Goal: Task Accomplishment & Management: Complete application form

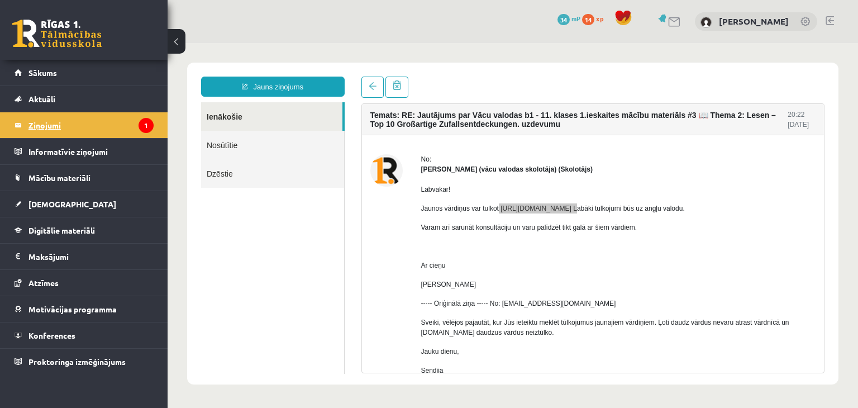
click at [83, 120] on legend "Ziņojumi 1" at bounding box center [90, 125] width 125 height 26
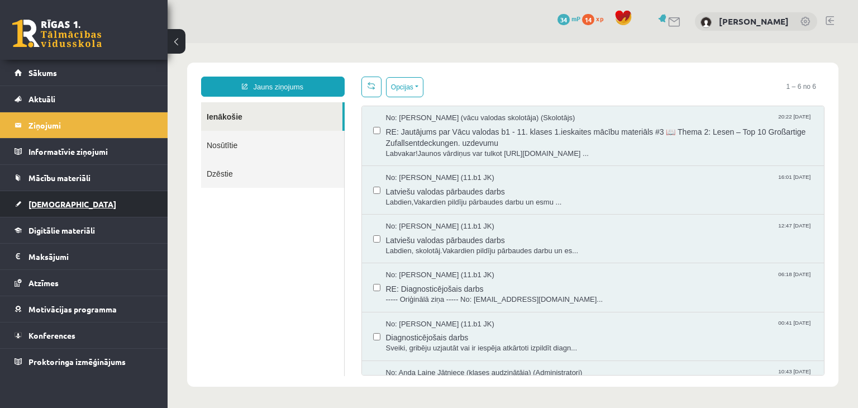
click at [71, 206] on link "[DEMOGRAPHIC_DATA]" at bounding box center [84, 204] width 139 height 26
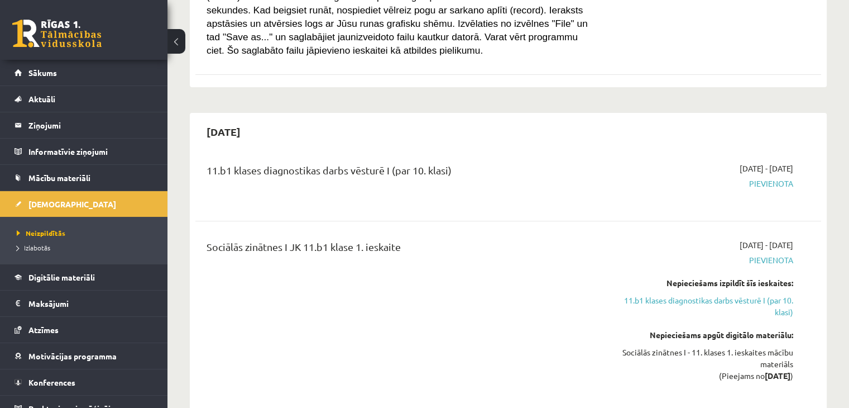
scroll to position [447, 0]
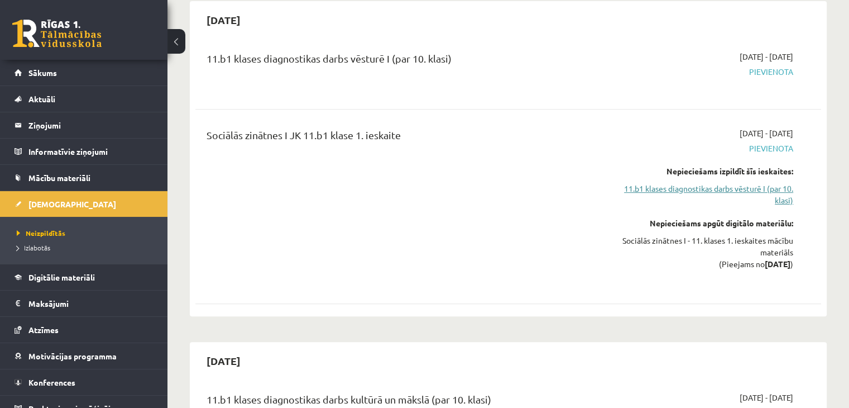
click at [662, 192] on link "11.b1 klases diagnostikas darbs vēsturē I (par 10. klasi)" at bounding box center [701, 194] width 184 height 23
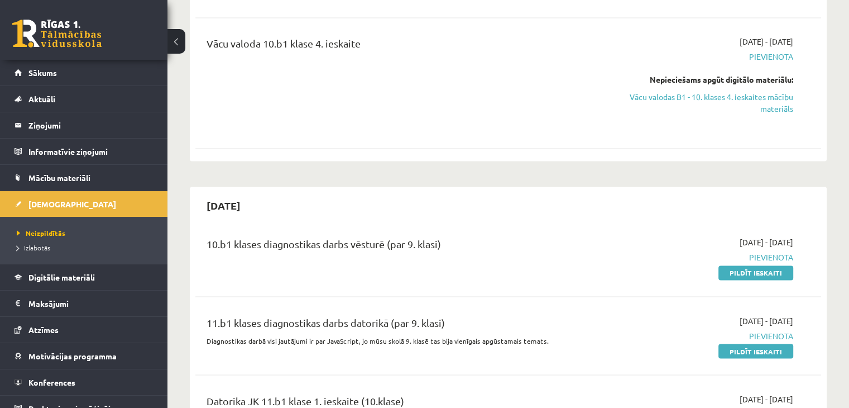
scroll to position [1826, 0]
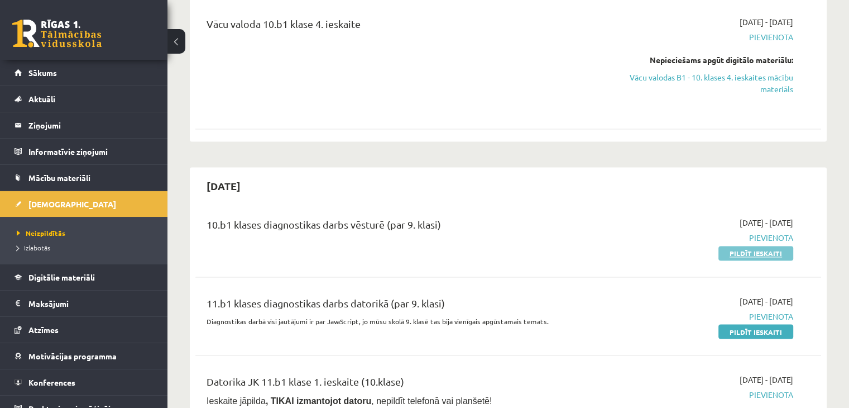
click at [737, 246] on link "Pildīt ieskaiti" at bounding box center [756, 253] width 75 height 15
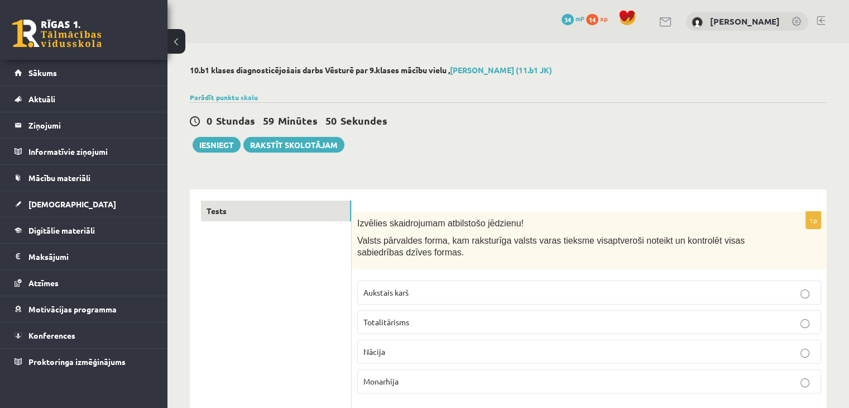
scroll to position [56, 0]
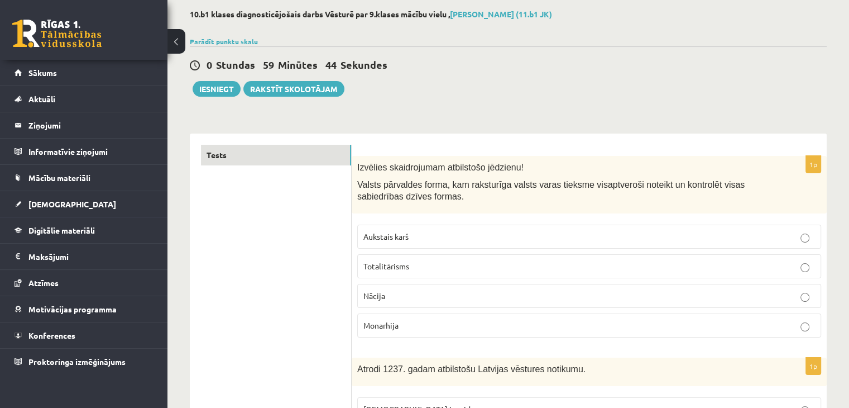
click at [424, 297] on p "Nācija" at bounding box center [590, 296] width 452 height 12
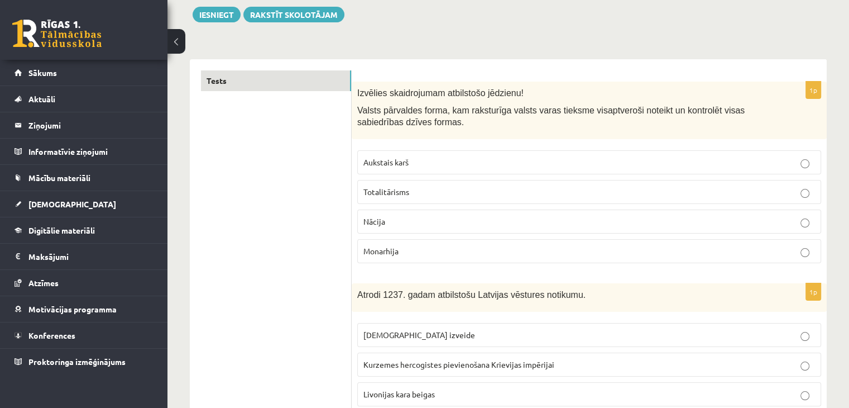
scroll to position [279, 0]
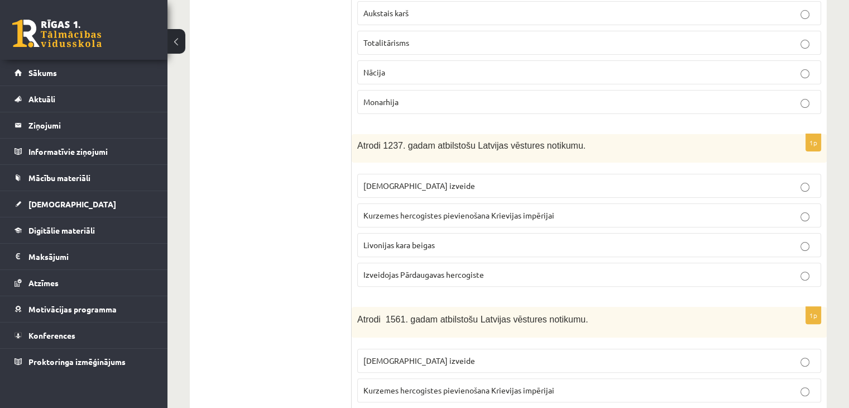
click at [407, 249] on label "Livonijas kara beigas" at bounding box center [589, 245] width 464 height 24
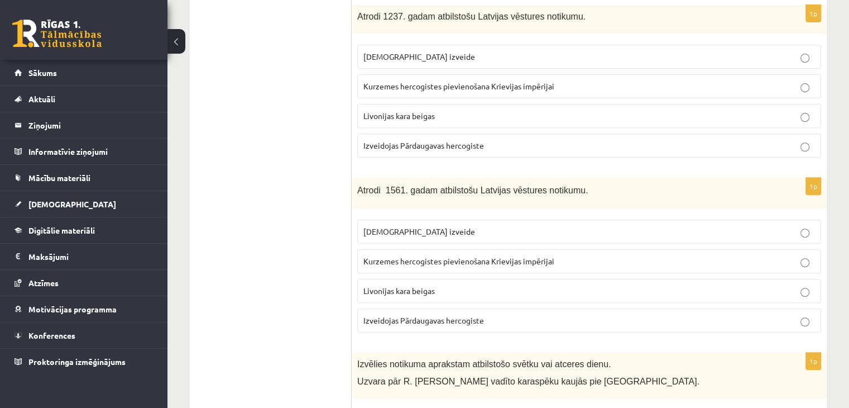
scroll to position [391, 0]
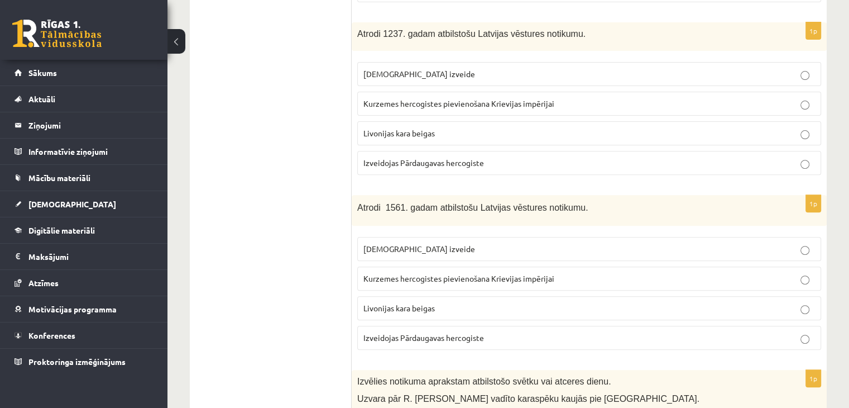
click at [433, 78] on p "[DEMOGRAPHIC_DATA] izveide" at bounding box center [590, 74] width 452 height 12
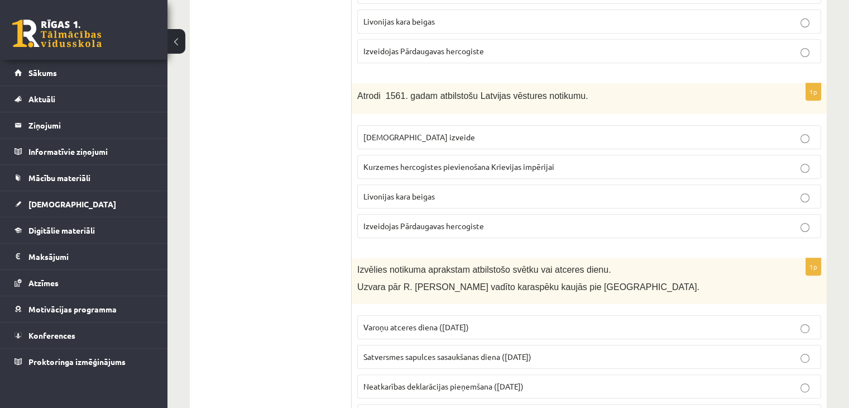
scroll to position [447, 0]
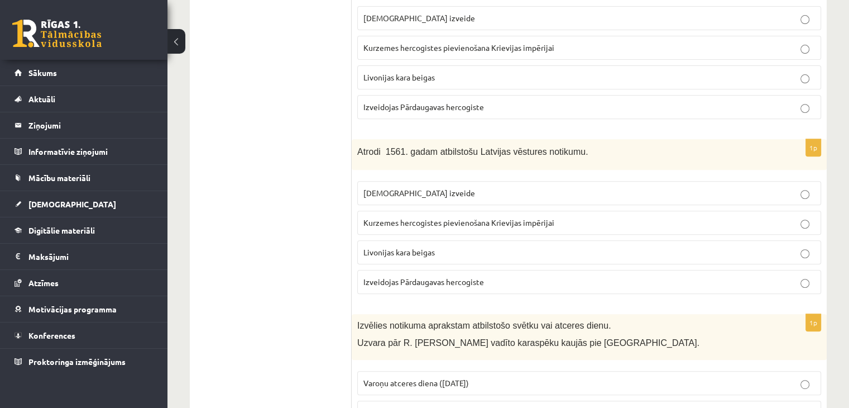
click at [461, 283] on p "Izveidojas Pārdaugavas hercogiste" at bounding box center [590, 282] width 452 height 12
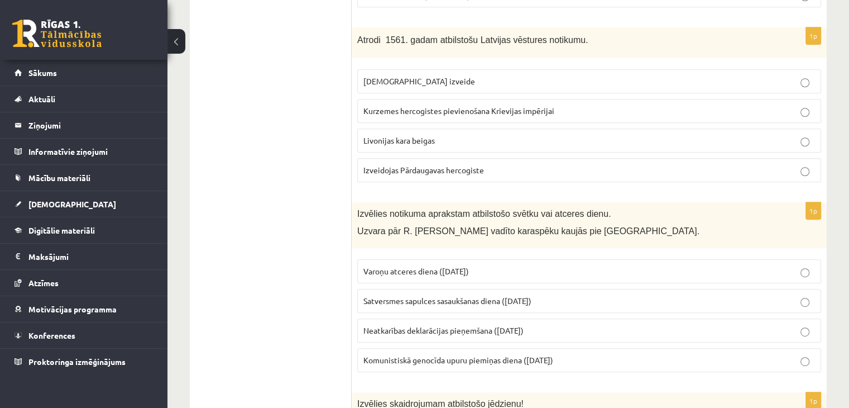
scroll to position [614, 0]
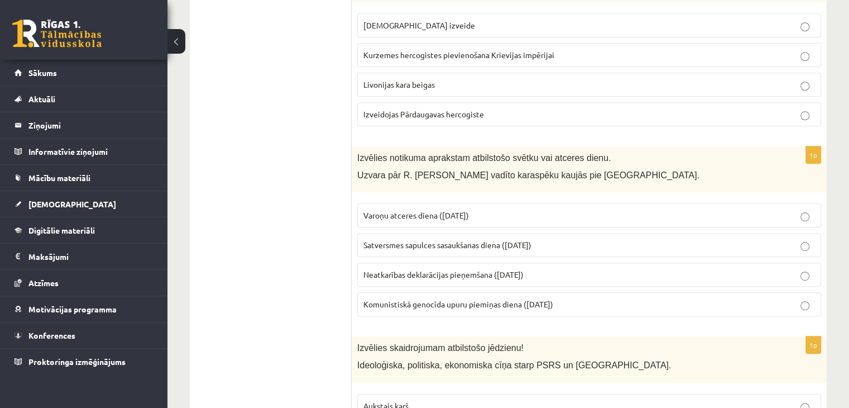
click at [421, 302] on span "Komunistiskā genocīda upuru piemiņas diena (25. marts)" at bounding box center [459, 304] width 190 height 10
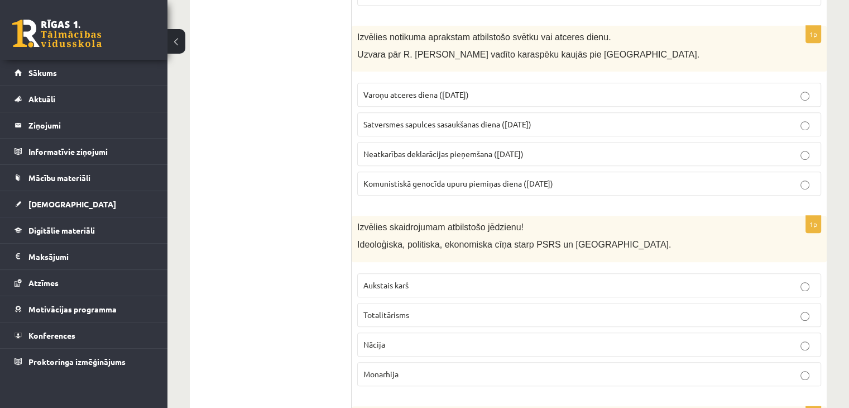
scroll to position [782, 0]
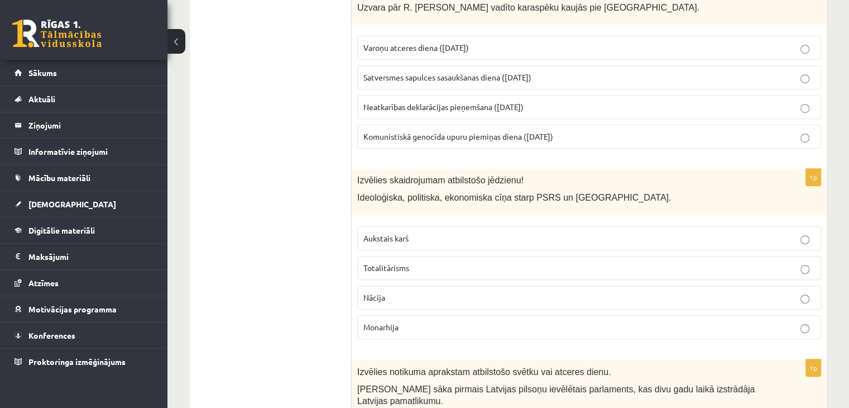
click at [439, 262] on p "Totalitārisms" at bounding box center [590, 268] width 452 height 12
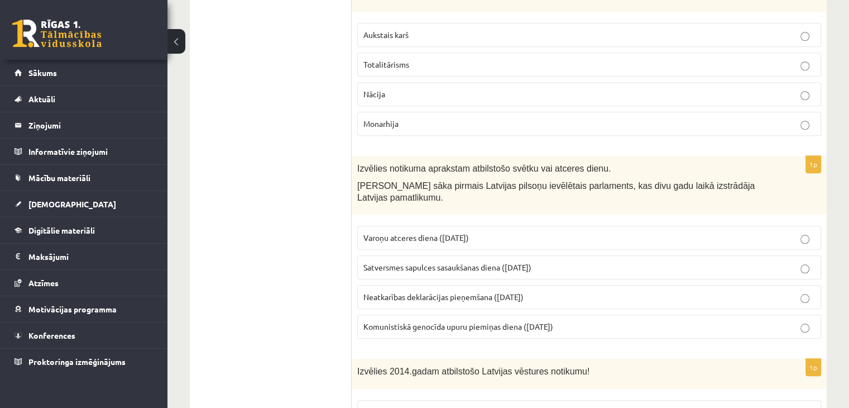
scroll to position [1005, 0]
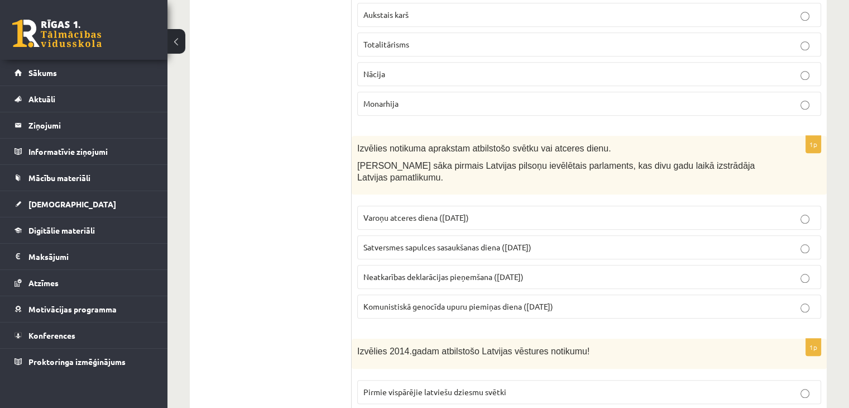
click at [672, 241] on p "Satversmes sapulces sasaukšanas diena (1. maijs)" at bounding box center [590, 247] width 452 height 12
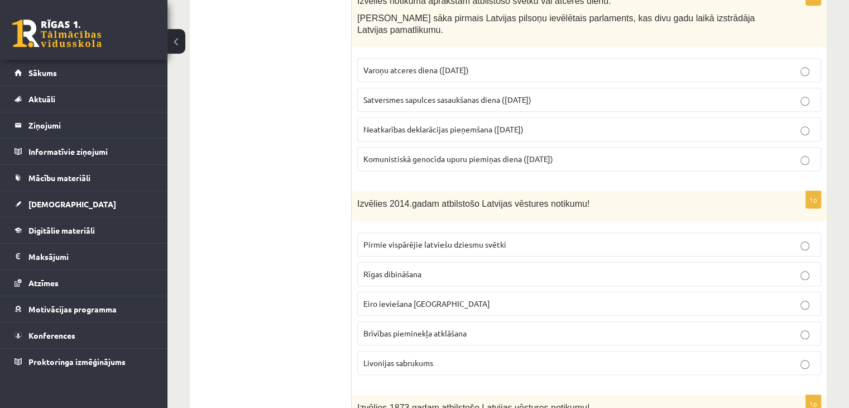
scroll to position [1173, 0]
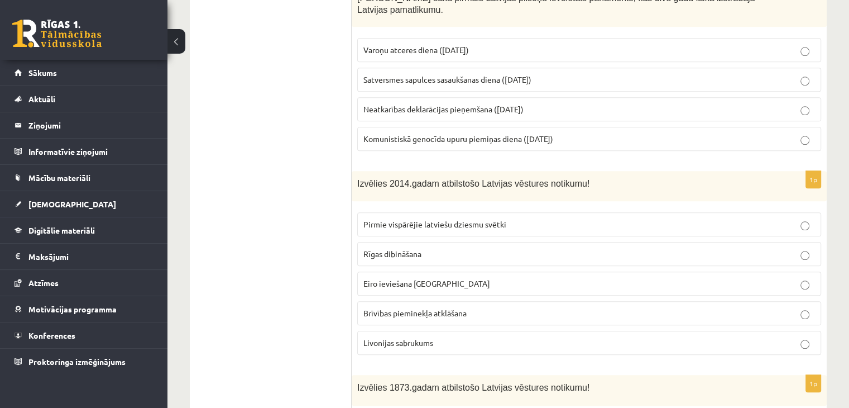
click at [533, 278] on p "Eiro ieviešana Latvijā" at bounding box center [590, 284] width 452 height 12
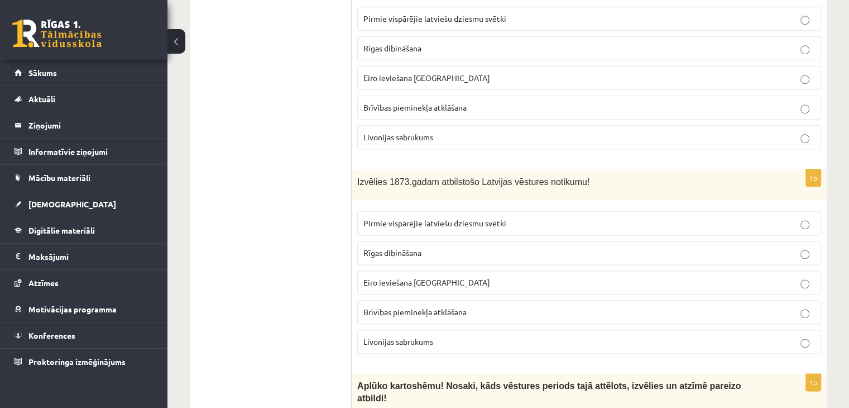
scroll to position [1396, 0]
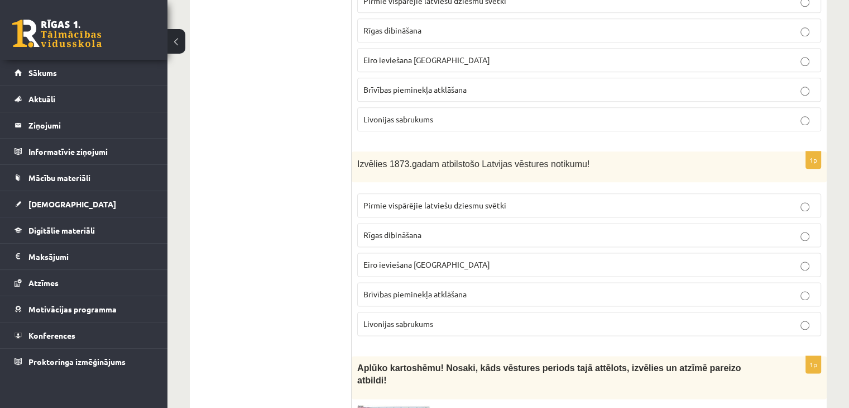
click at [472, 318] on p "Livonijas sabrukums" at bounding box center [590, 324] width 452 height 12
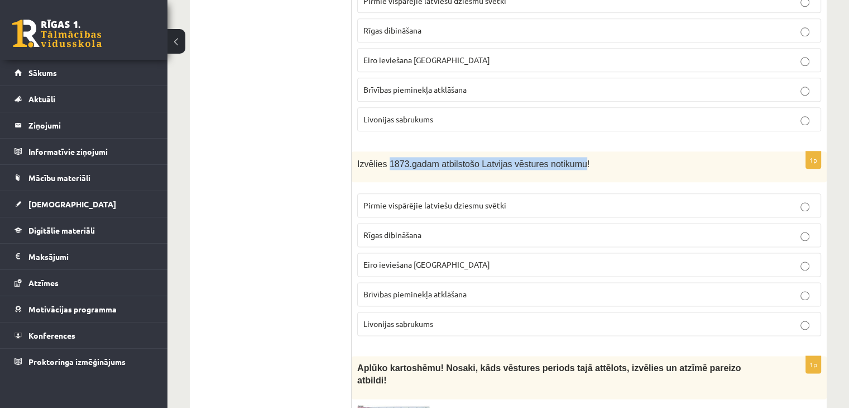
drag, startPoint x: 566, startPoint y: 144, endPoint x: 386, endPoint y: 139, distance: 179.3
click at [386, 159] on span "Izvēlies 1873.gadam atbilstošo Latvijas vēstures notikumu!" at bounding box center [473, 163] width 232 height 9
copy span "1873.gadam atbilstošo Latvijas vēstures notikumu"
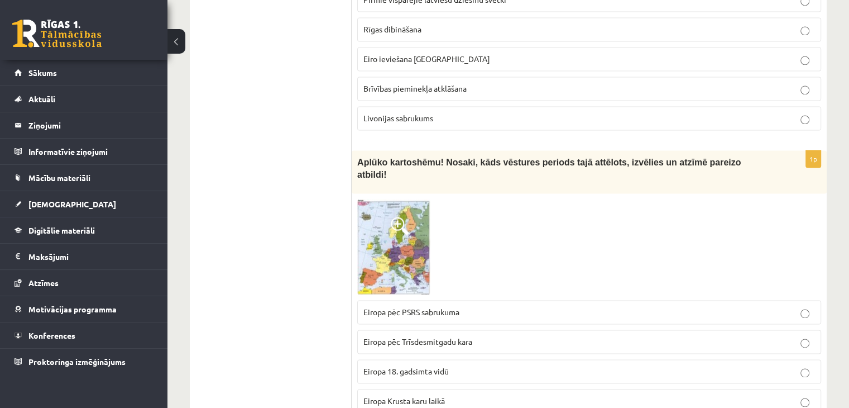
scroll to position [1619, 0]
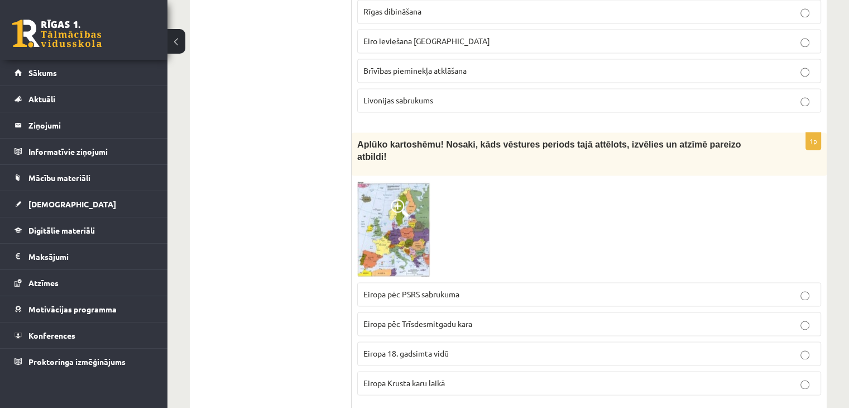
click at [409, 212] on img at bounding box center [393, 228] width 73 height 95
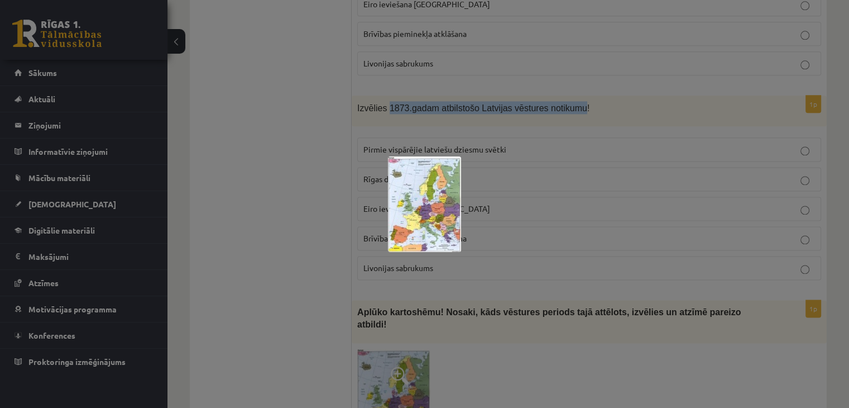
scroll to position [1508, 0]
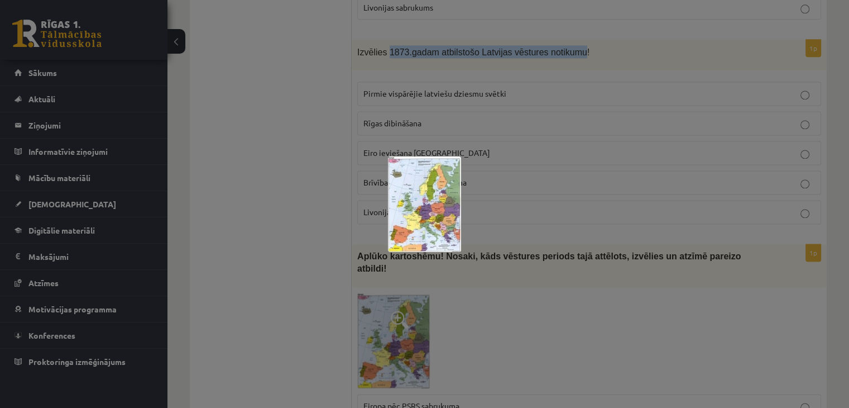
click at [424, 198] on img at bounding box center [424, 203] width 73 height 95
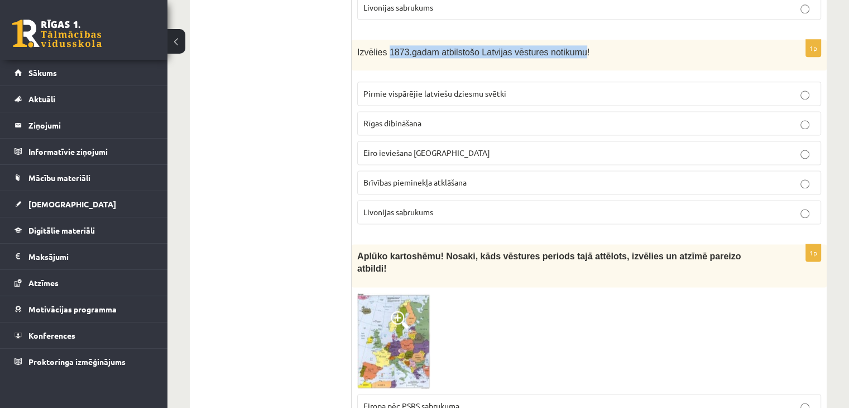
click at [400, 310] on span at bounding box center [400, 319] width 18 height 18
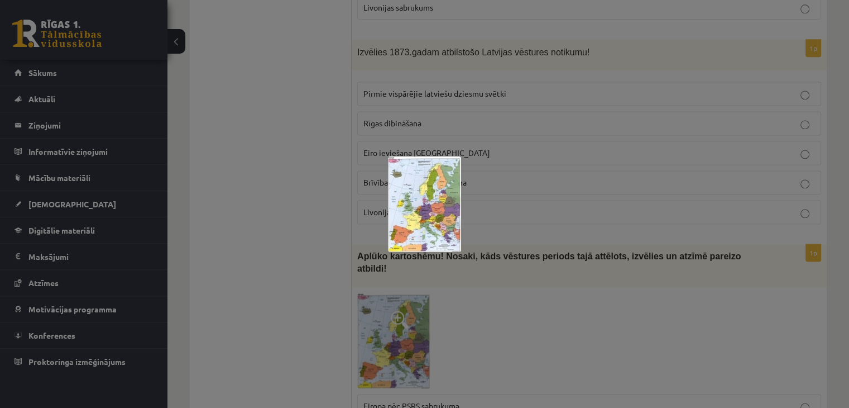
click at [643, 281] on div at bounding box center [424, 204] width 849 height 408
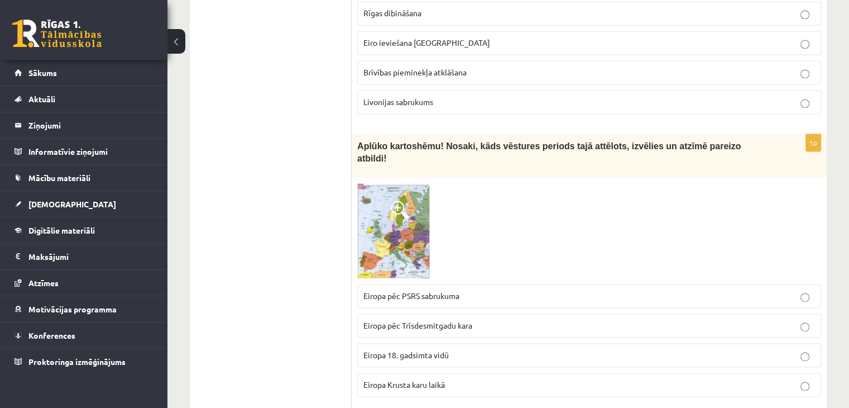
scroll to position [1619, 0]
click at [441, 341] on label "Eiropa 18. gadsimta vidū" at bounding box center [589, 353] width 464 height 24
click at [413, 207] on img at bounding box center [393, 228] width 73 height 95
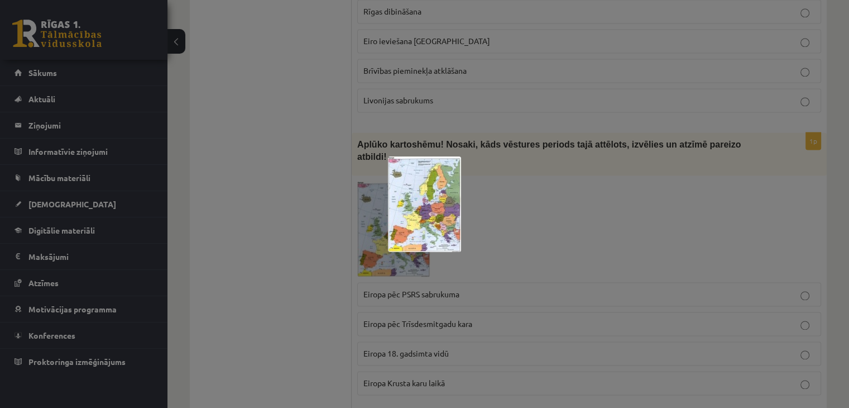
click at [590, 226] on div at bounding box center [424, 204] width 849 height 408
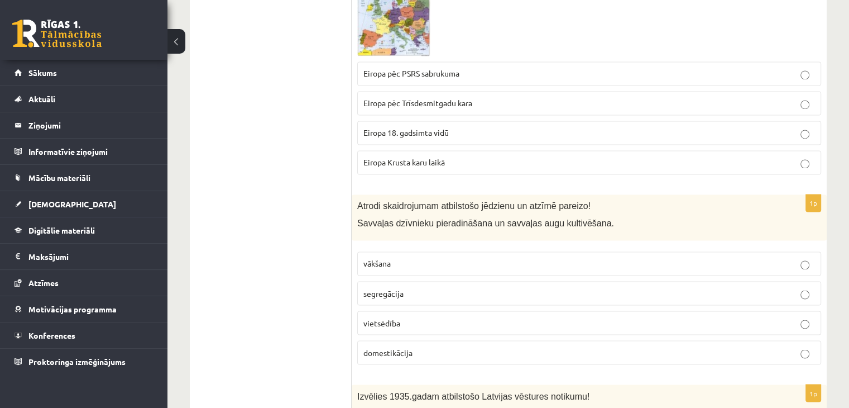
scroll to position [1843, 0]
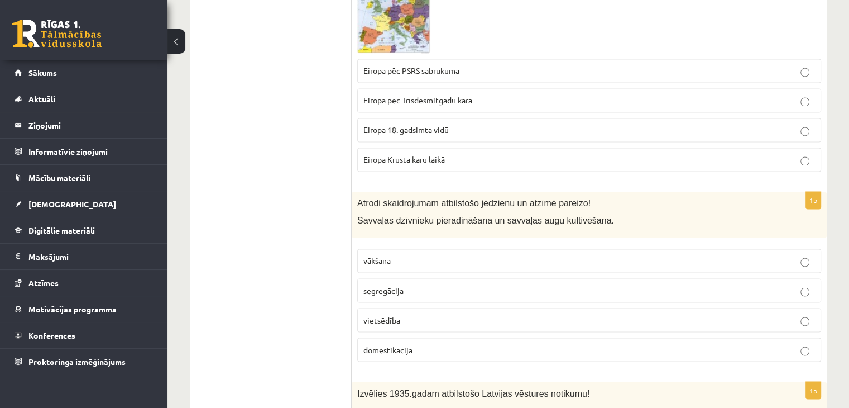
click at [427, 314] on p "vietsēdība" at bounding box center [590, 320] width 452 height 12
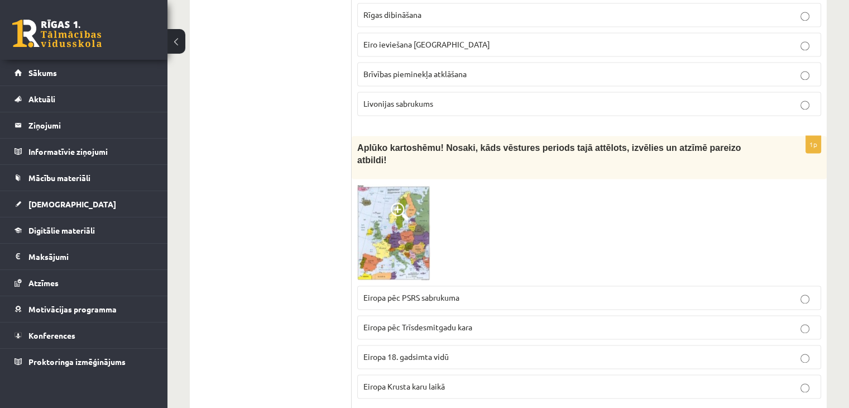
scroll to position [1396, 0]
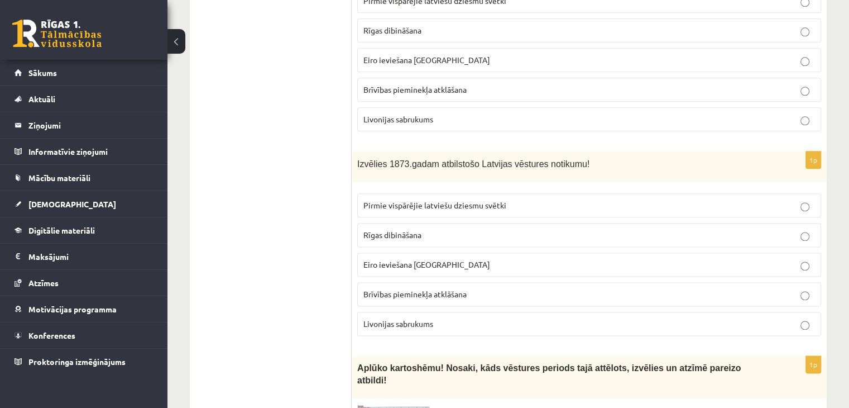
click at [585, 199] on p "Pirmie vispārējie latviešu dziesmu svētki" at bounding box center [590, 205] width 452 height 12
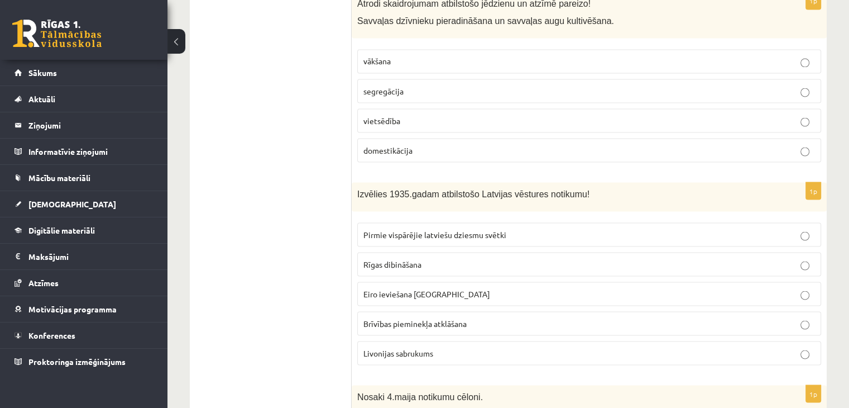
scroll to position [2122, 0]
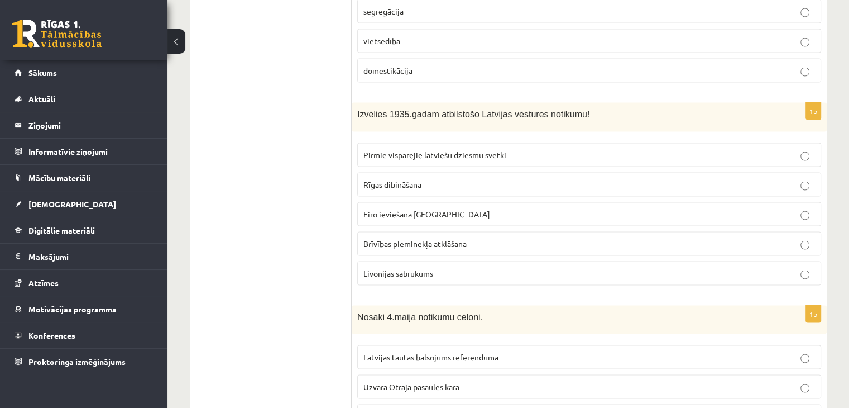
click at [462, 238] on span "Brīvības pieminekļa atklāšana" at bounding box center [415, 243] width 103 height 10
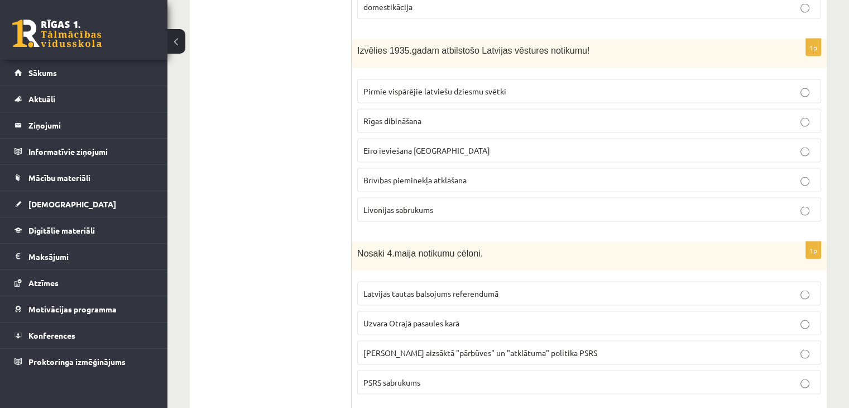
scroll to position [2234, 0]
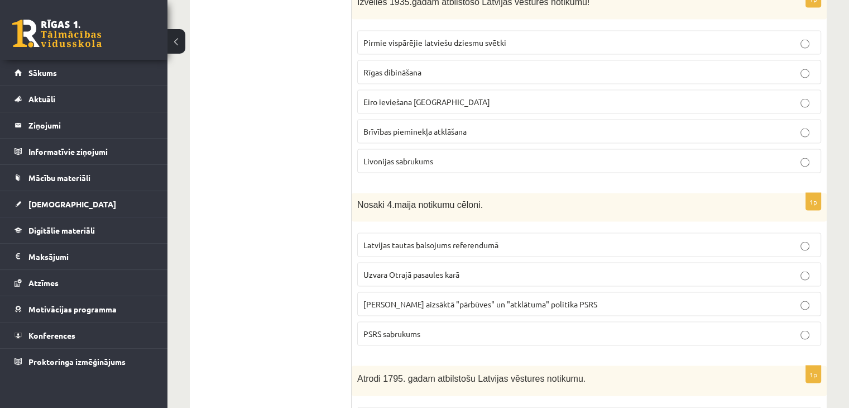
click at [496, 239] on p "Latvijas tautas balsojums referendumā" at bounding box center [590, 245] width 452 height 12
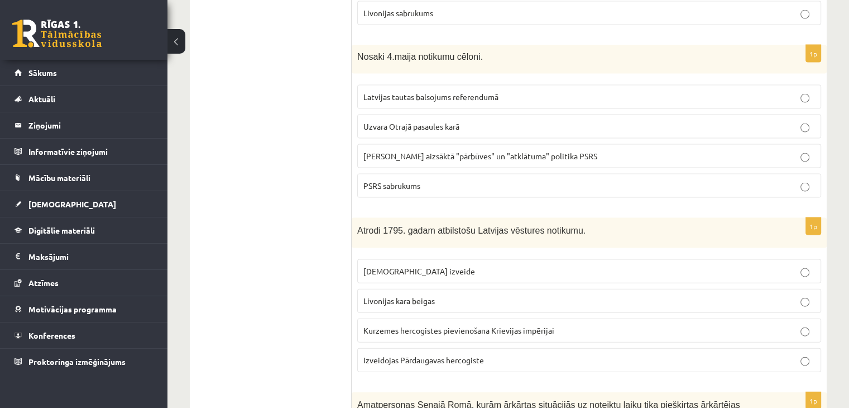
scroll to position [2401, 0]
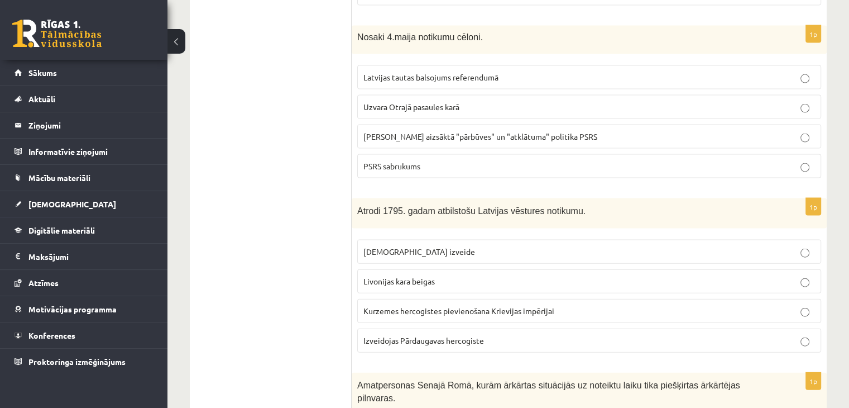
click at [519, 305] on span "Kurzemes hercogistes pievienošana Krievijas impērijai" at bounding box center [459, 310] width 191 height 10
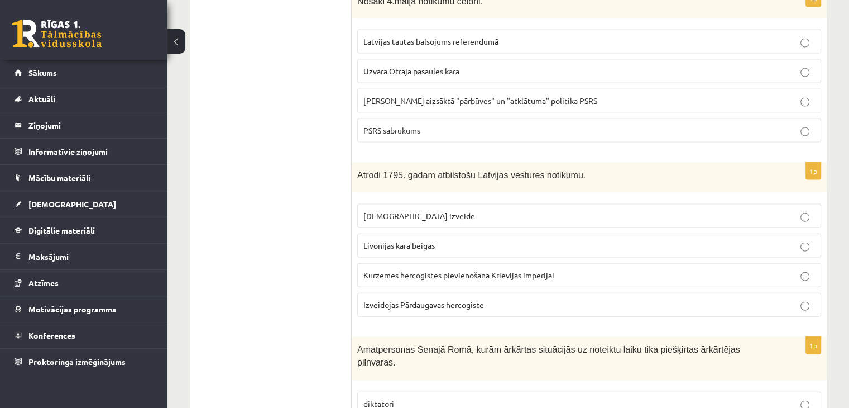
scroll to position [2513, 0]
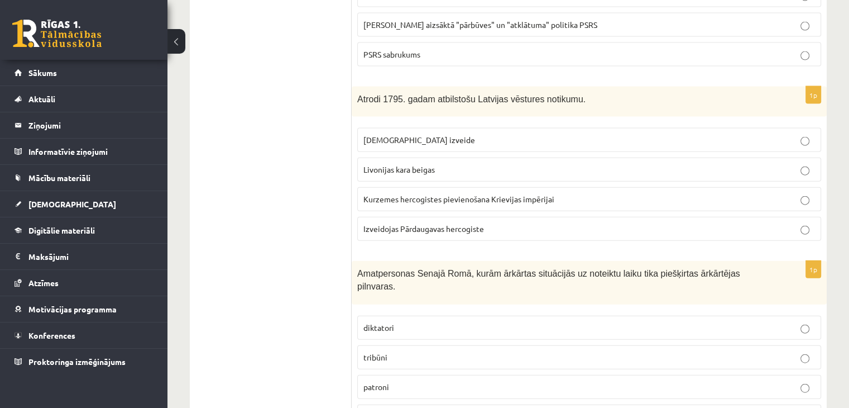
click at [433, 375] on label "patroni" at bounding box center [589, 387] width 464 height 24
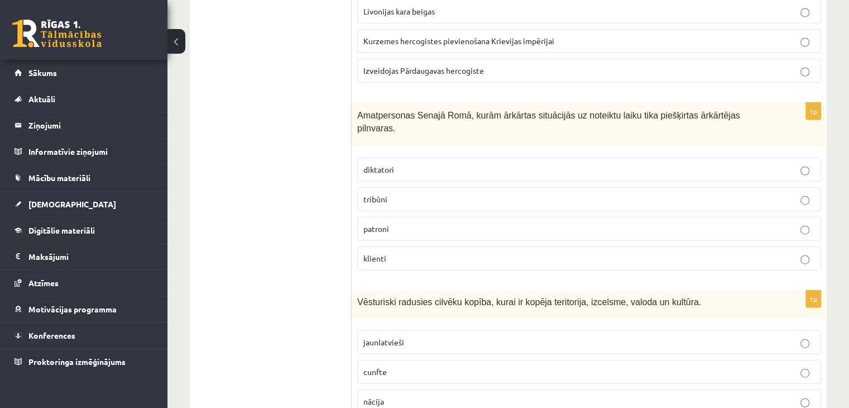
scroll to position [2680, 0]
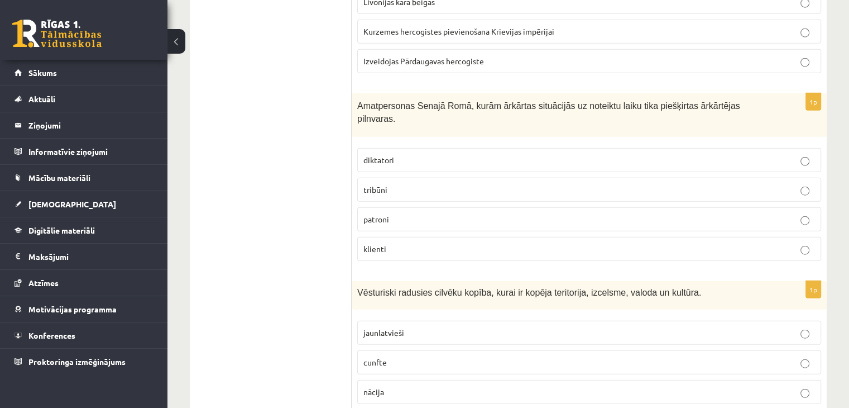
click at [500, 327] on p "jaunlatvieši" at bounding box center [590, 333] width 452 height 12
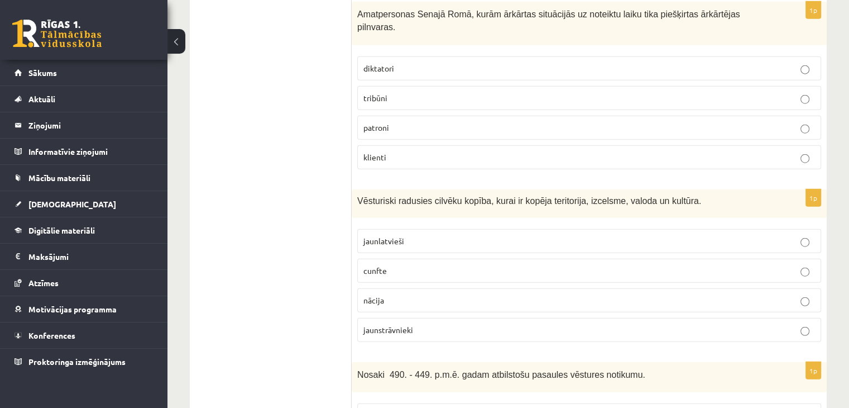
scroll to position [2792, 0]
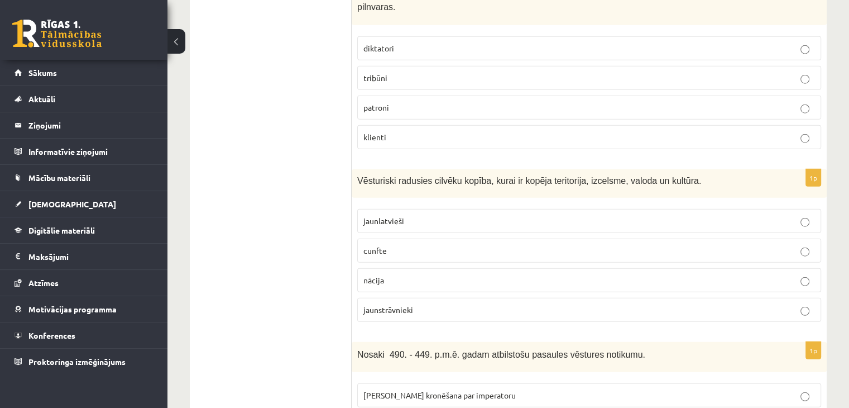
click at [438, 268] on label "nācija" at bounding box center [589, 280] width 464 height 24
click at [424, 304] on p "jaunstrāvnieki" at bounding box center [590, 310] width 452 height 12
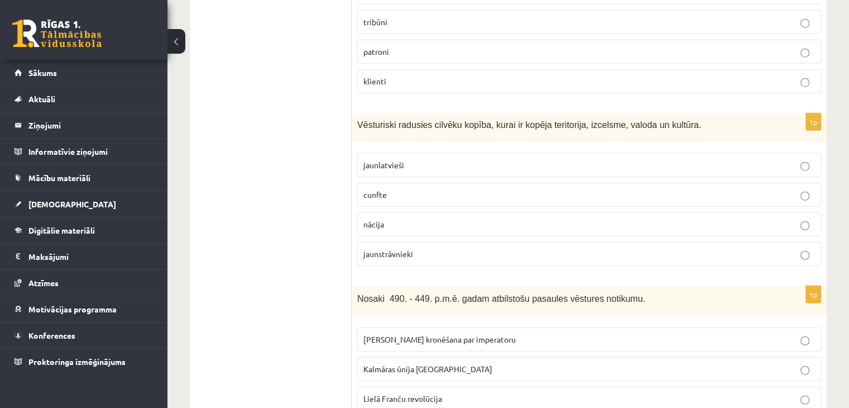
scroll to position [2904, 0]
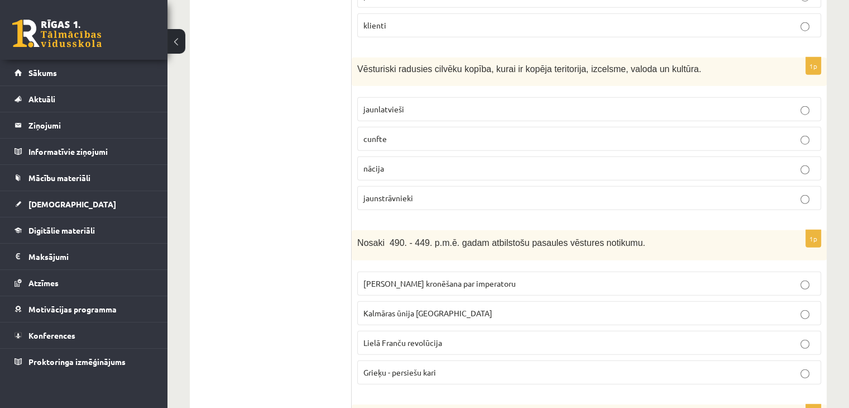
click at [555, 366] on p "Grieķu - persiešu kari" at bounding box center [590, 372] width 452 height 12
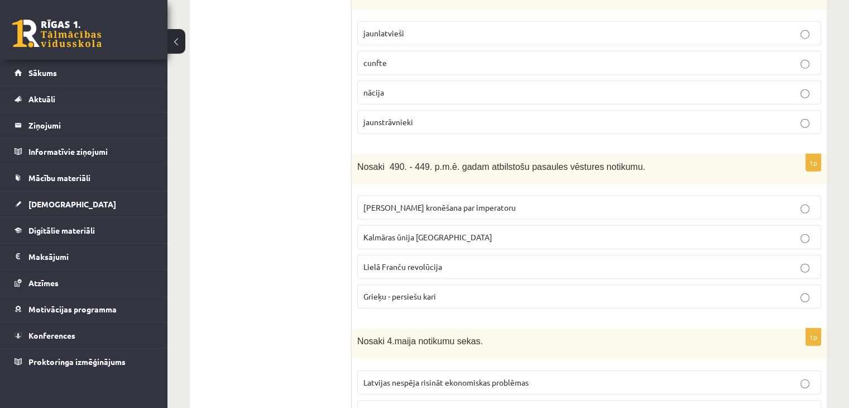
scroll to position [3071, 0]
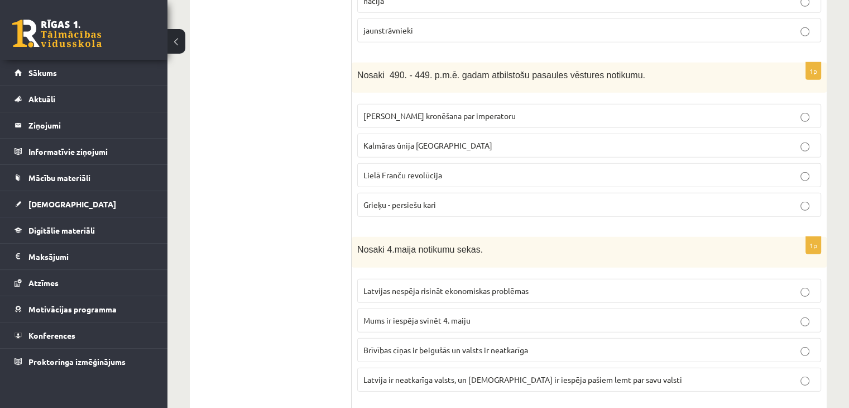
click at [482, 345] on span "Brīvības cīņas ir beigušās un valsts ir neatkarīga" at bounding box center [446, 350] width 165 height 10
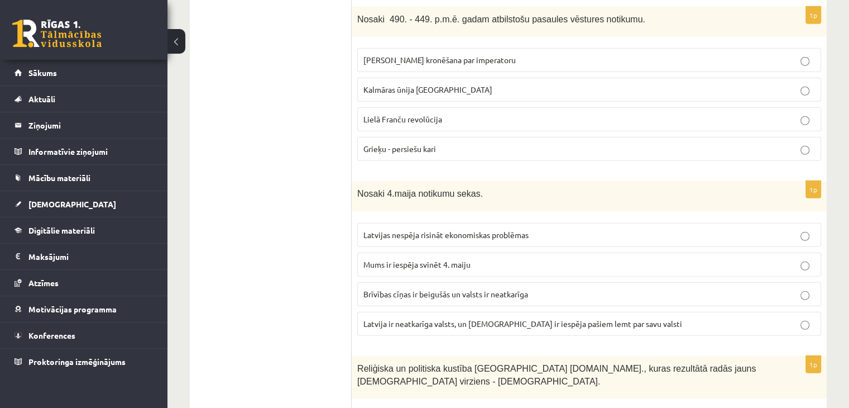
click at [485, 318] on span "Latvija ir neatkarīga valsts, un latviešiem ir iespēja pašiem lemt par savu val…" at bounding box center [523, 323] width 319 height 10
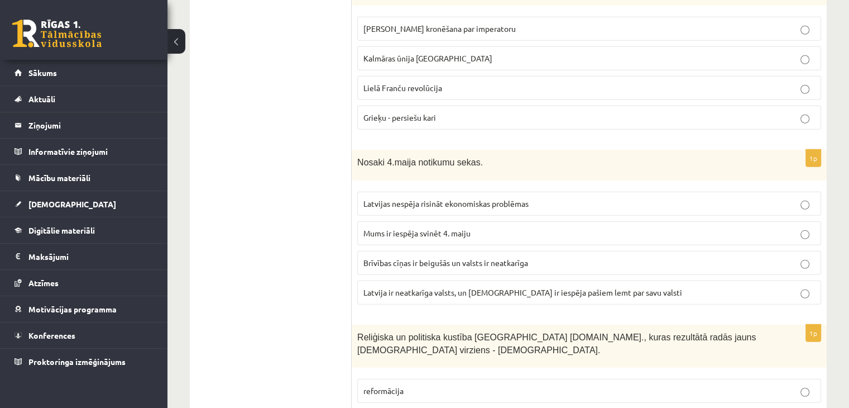
scroll to position [3239, 0]
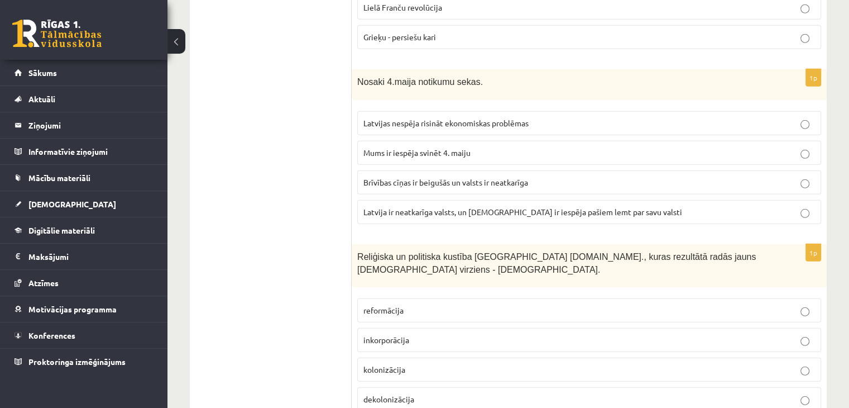
click at [509, 304] on p "reformācija" at bounding box center [590, 310] width 452 height 12
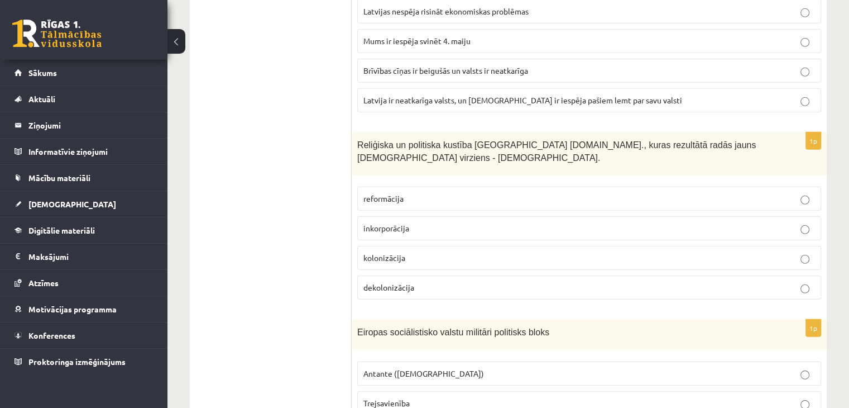
scroll to position [3406, 0]
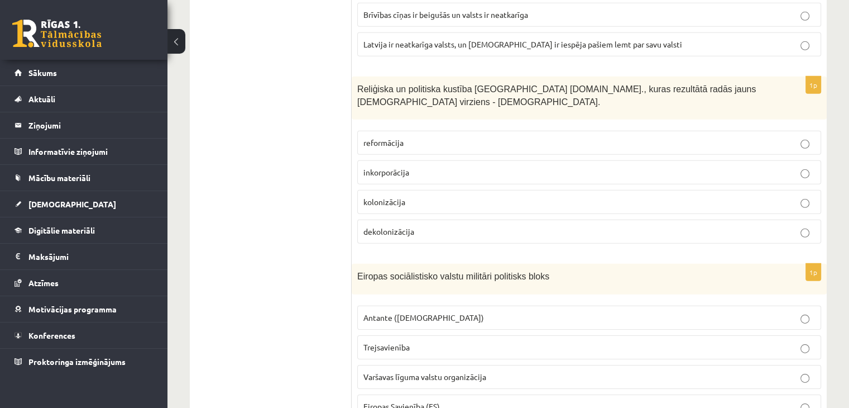
click at [540, 335] on label "Trejsavienība" at bounding box center [589, 347] width 464 height 24
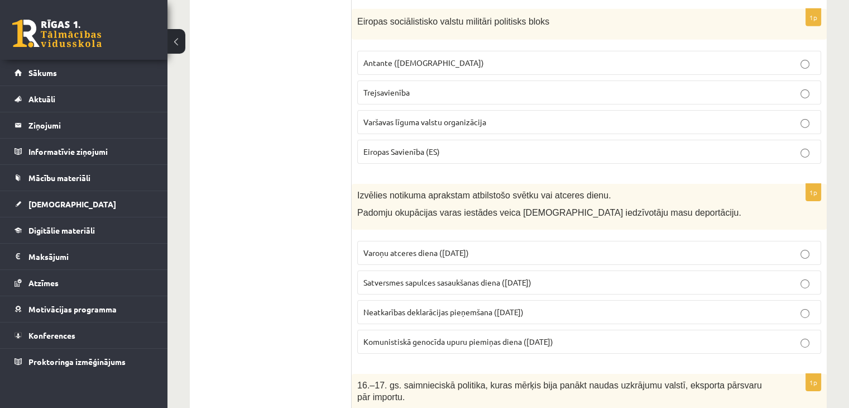
scroll to position [3685, 0]
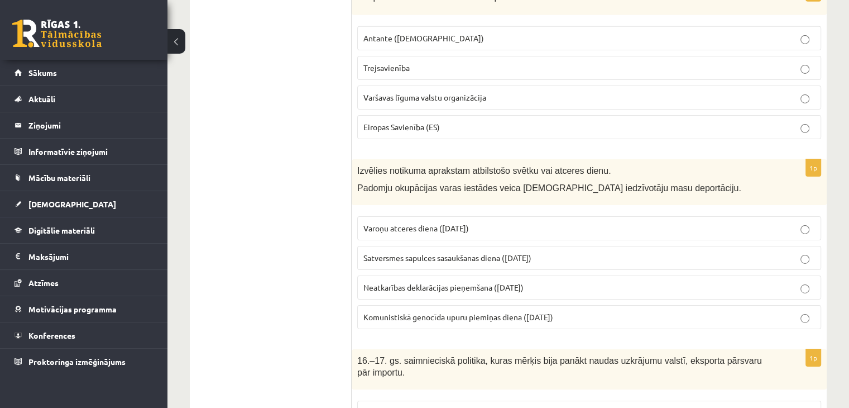
click at [477, 312] on span "Komunistiskā genocīda upuru piemiņas diena (25. marts)" at bounding box center [459, 317] width 190 height 10
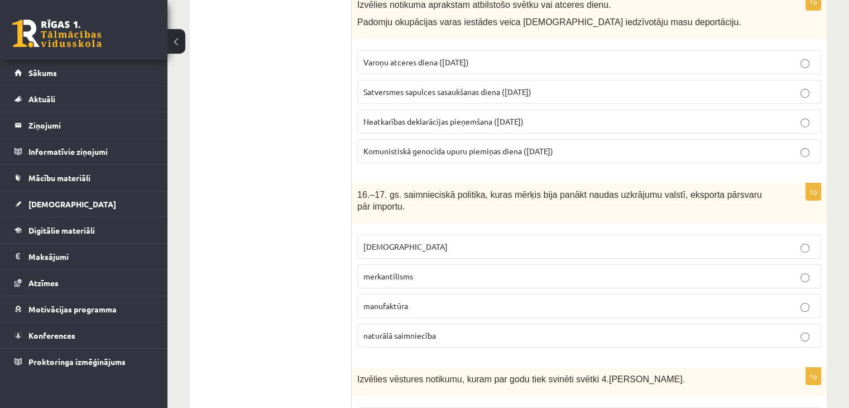
scroll to position [3853, 0]
click at [520, 239] on p "kapitālisms" at bounding box center [590, 245] width 452 height 12
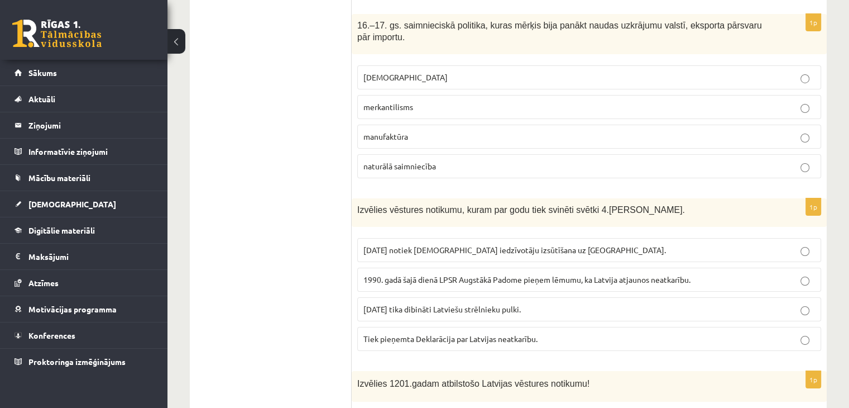
scroll to position [4032, 0]
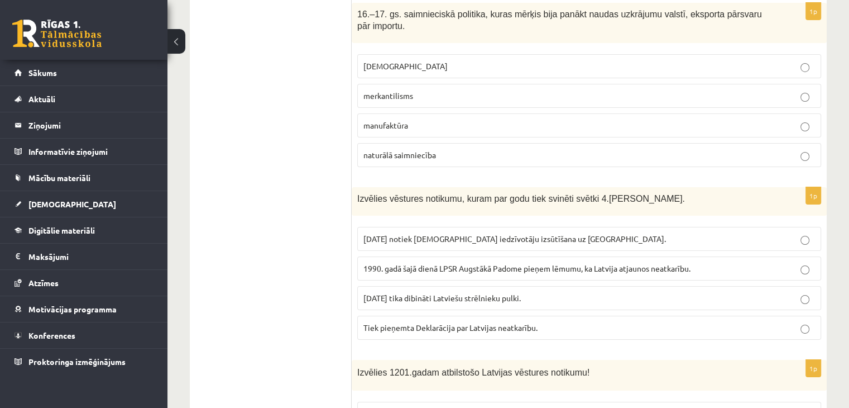
click at [525, 263] on span "1990. gadā šajā dienā LPSR Augstākā Padome pieņem lēmumu, ka Latvija atjaunos n…" at bounding box center [527, 268] width 327 height 10
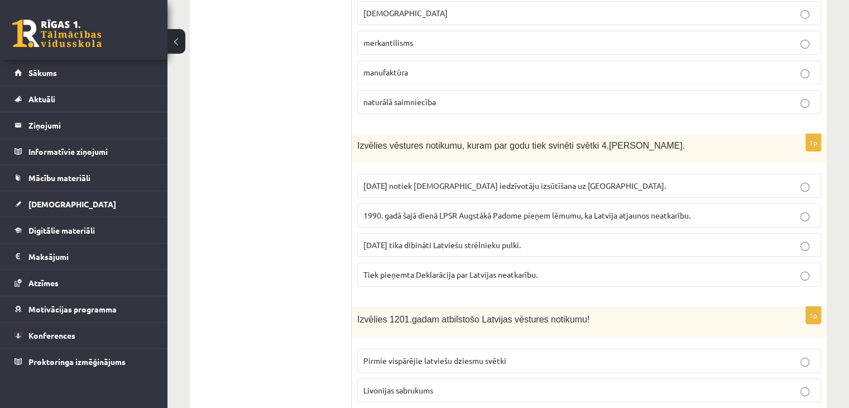
scroll to position [4143, 0]
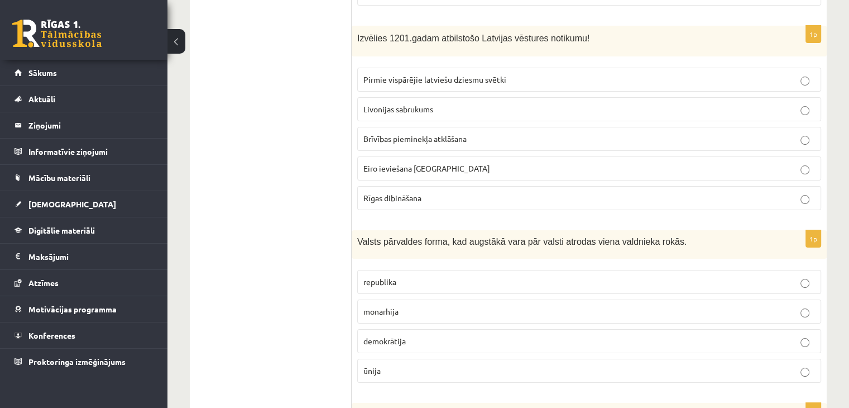
scroll to position [4422, 0]
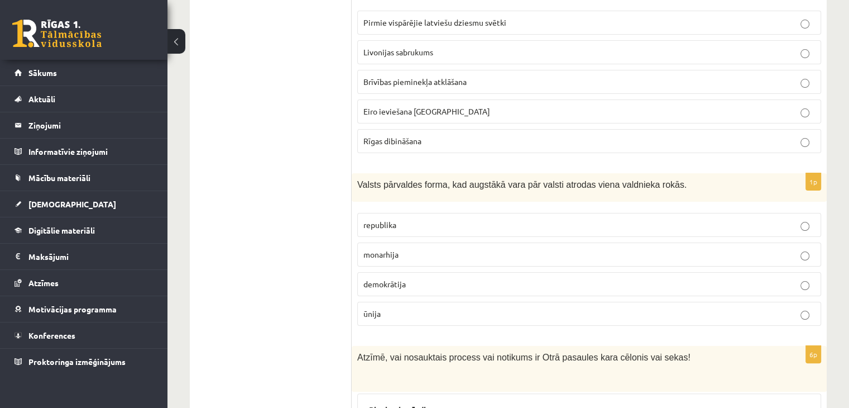
click at [467, 248] on p "monarhija" at bounding box center [590, 254] width 452 height 12
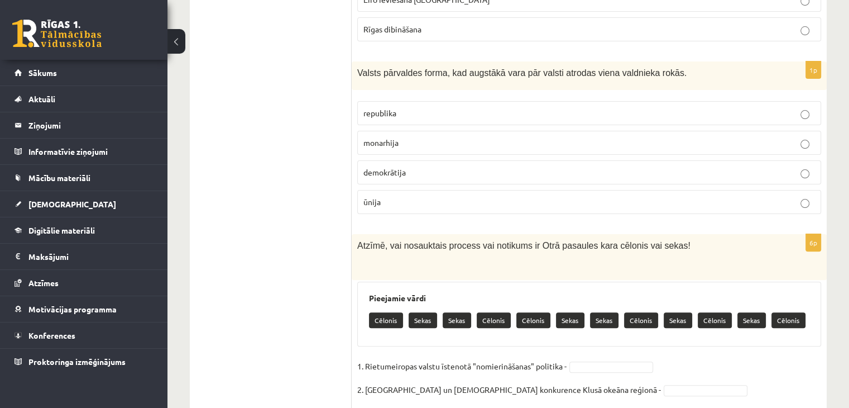
scroll to position [4590, 0]
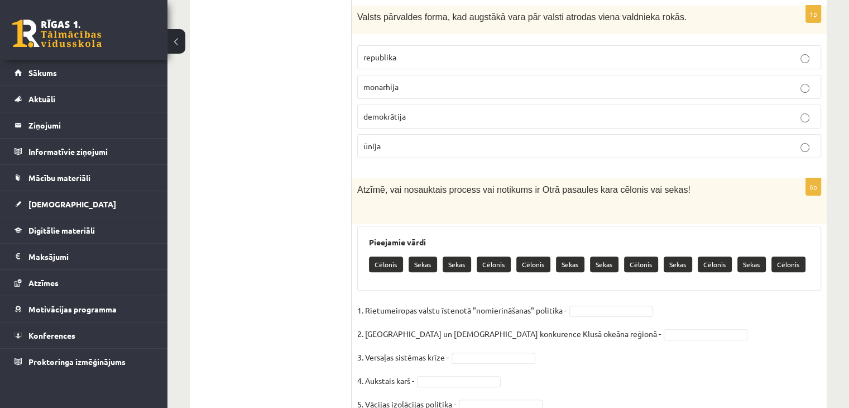
click at [493, 256] on p "Cēlonis" at bounding box center [494, 264] width 34 height 16
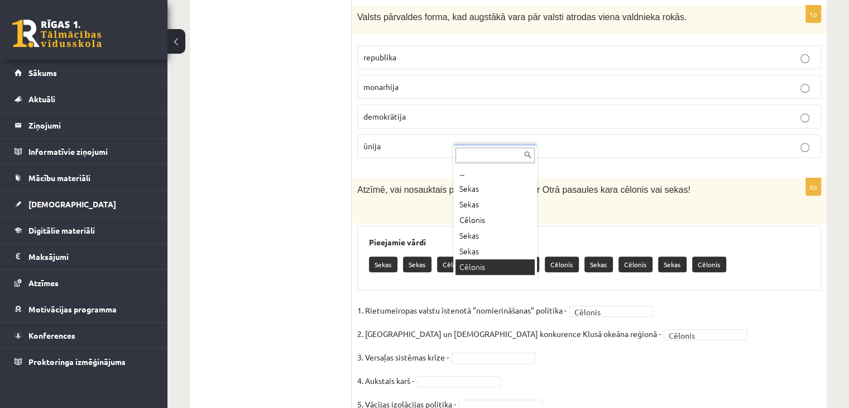
scroll to position [13, 0]
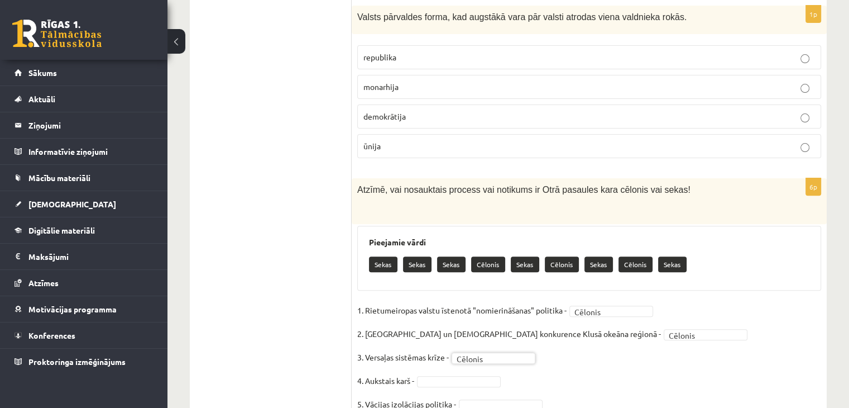
click at [451, 313] on fieldset "1. Rietumeiropas valstu īstenotā "nomierināšanas" politika - Cēlonis ******* 2.…" at bounding box center [589, 372] width 464 height 141
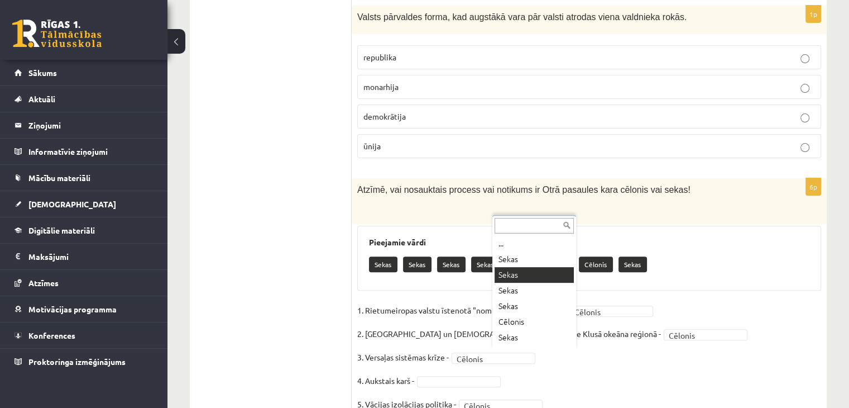
drag, startPoint x: 525, startPoint y: 275, endPoint x: 520, endPoint y: 278, distance: 6.2
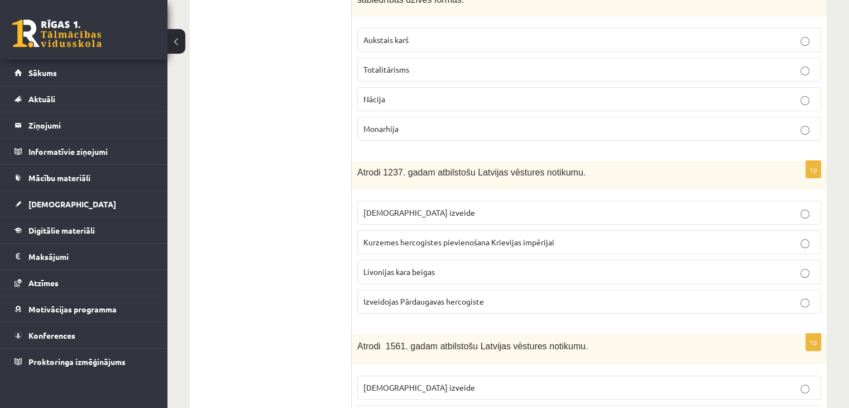
scroll to position [0, 0]
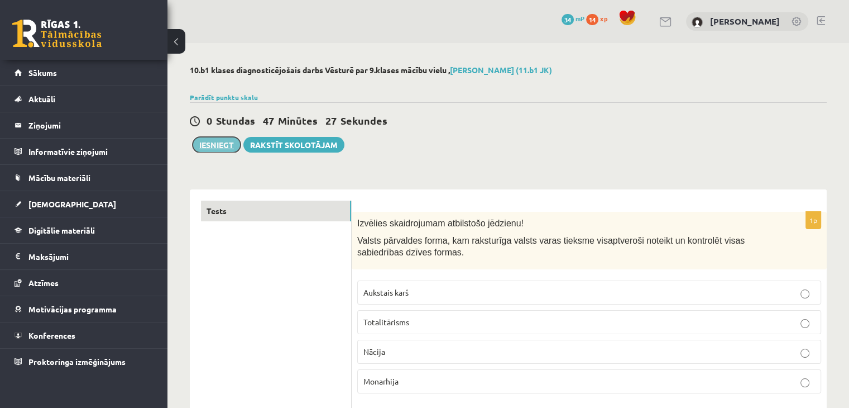
click at [226, 145] on button "Iesniegt" at bounding box center [217, 145] width 48 height 16
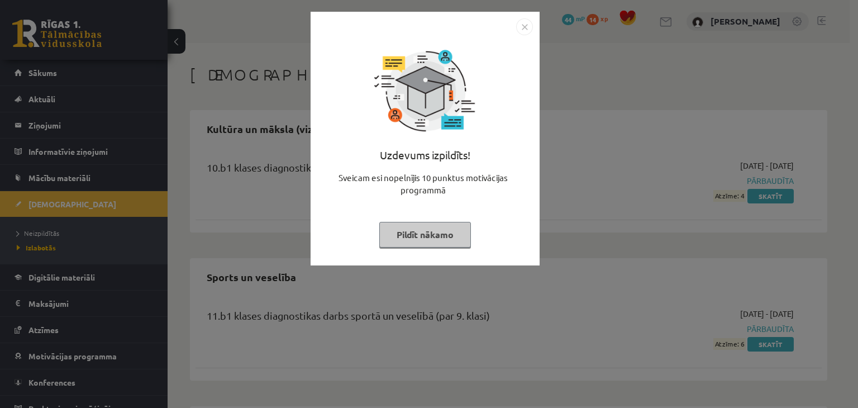
click at [393, 230] on button "Pildīt nākamo" at bounding box center [425, 235] width 92 height 26
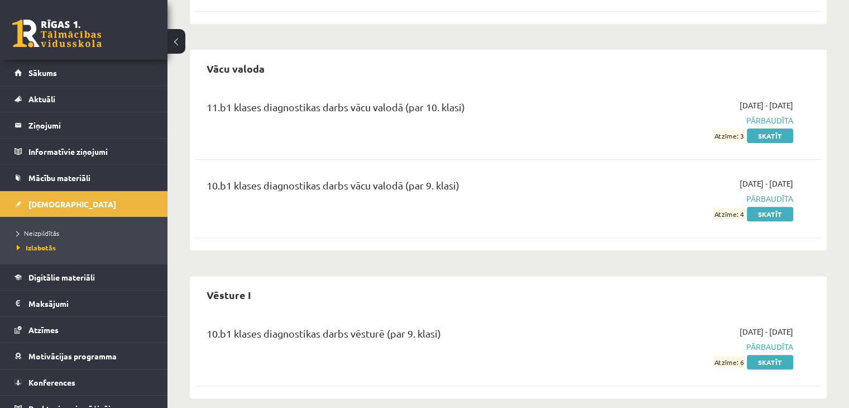
scroll to position [369, 0]
